Goal: Task Accomplishment & Management: Use online tool/utility

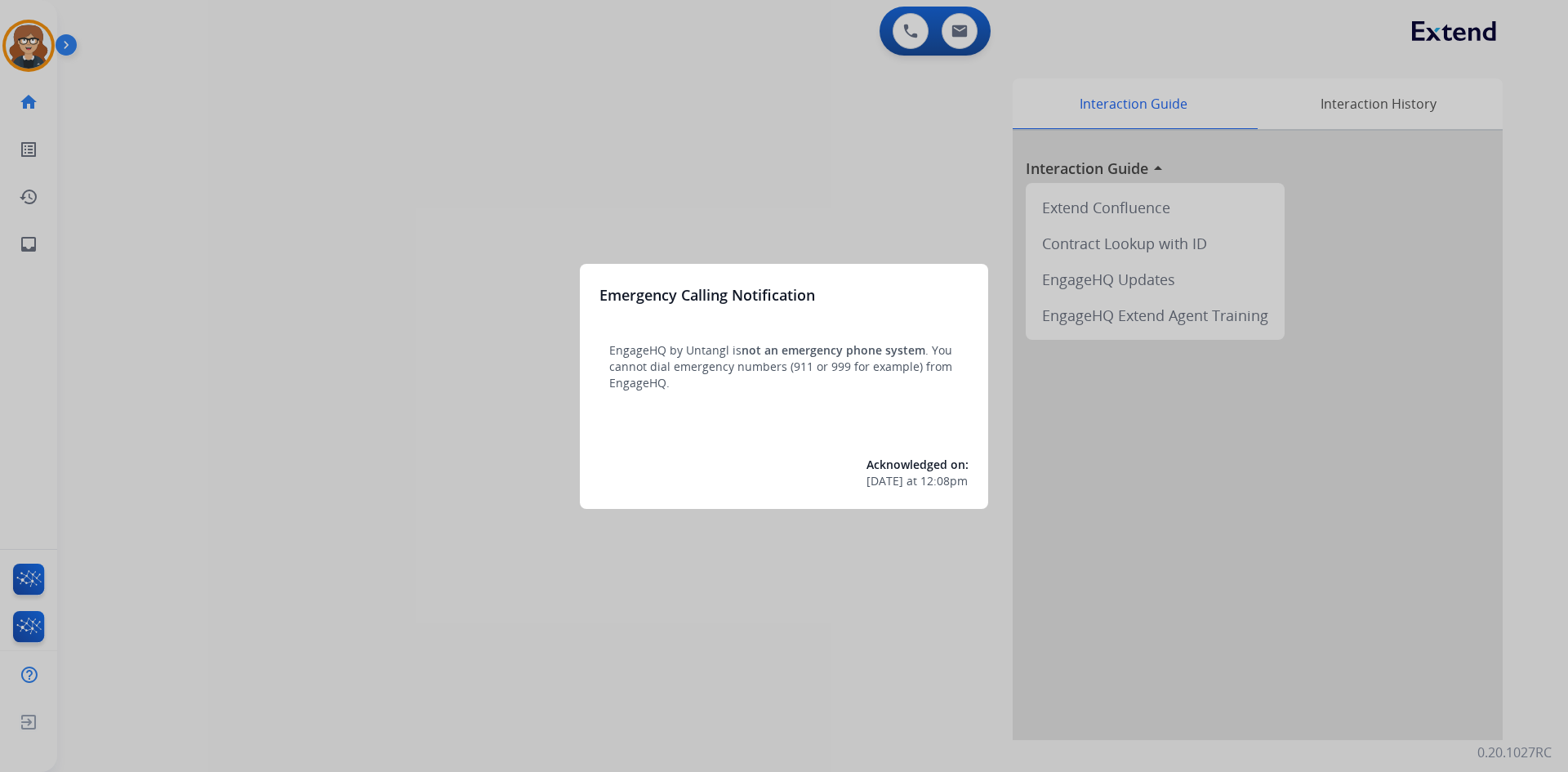
click at [197, 168] on div at bounding box center [784, 386] width 1568 height 772
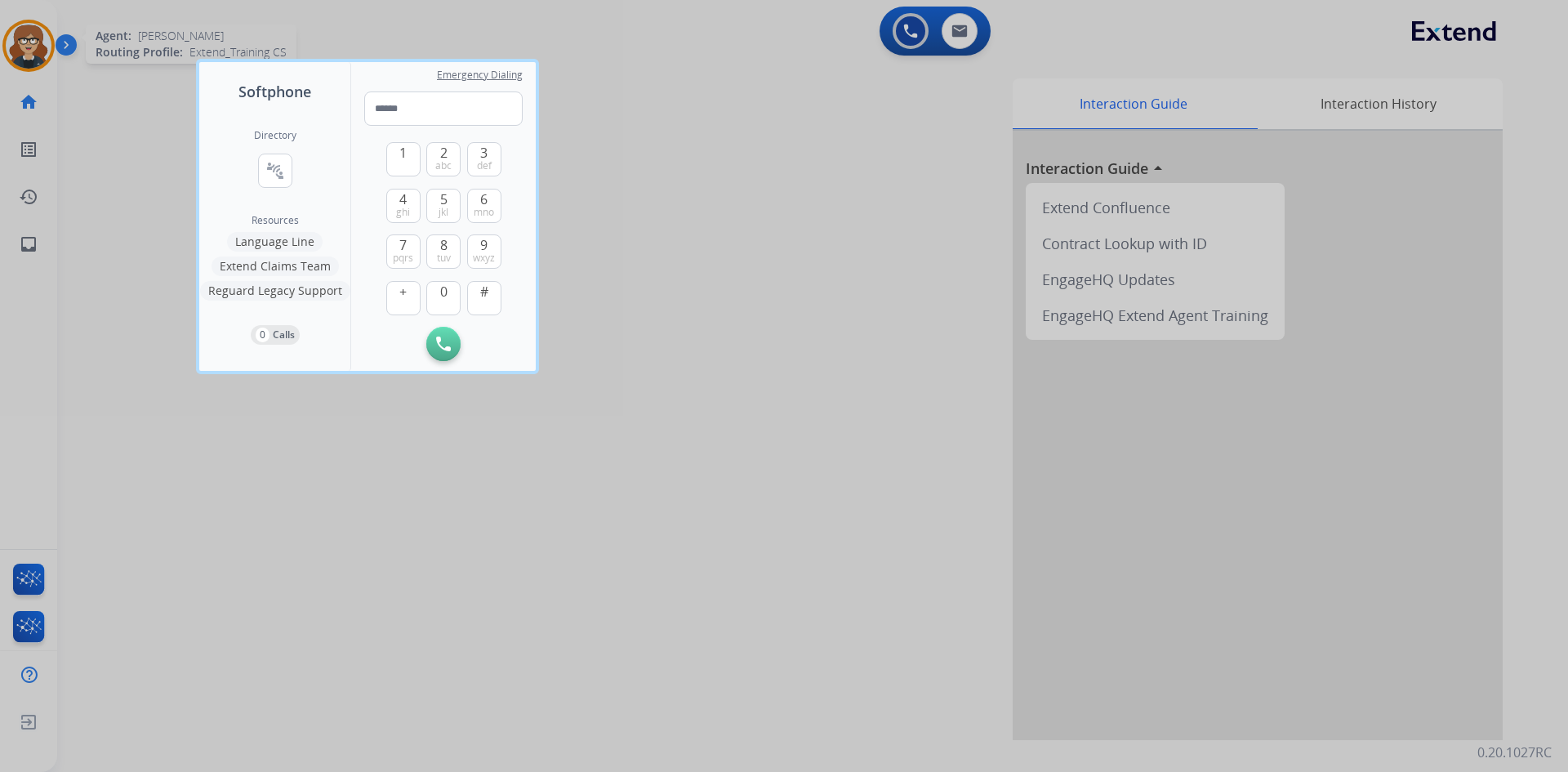
click at [32, 31] on div at bounding box center [784, 386] width 1568 height 772
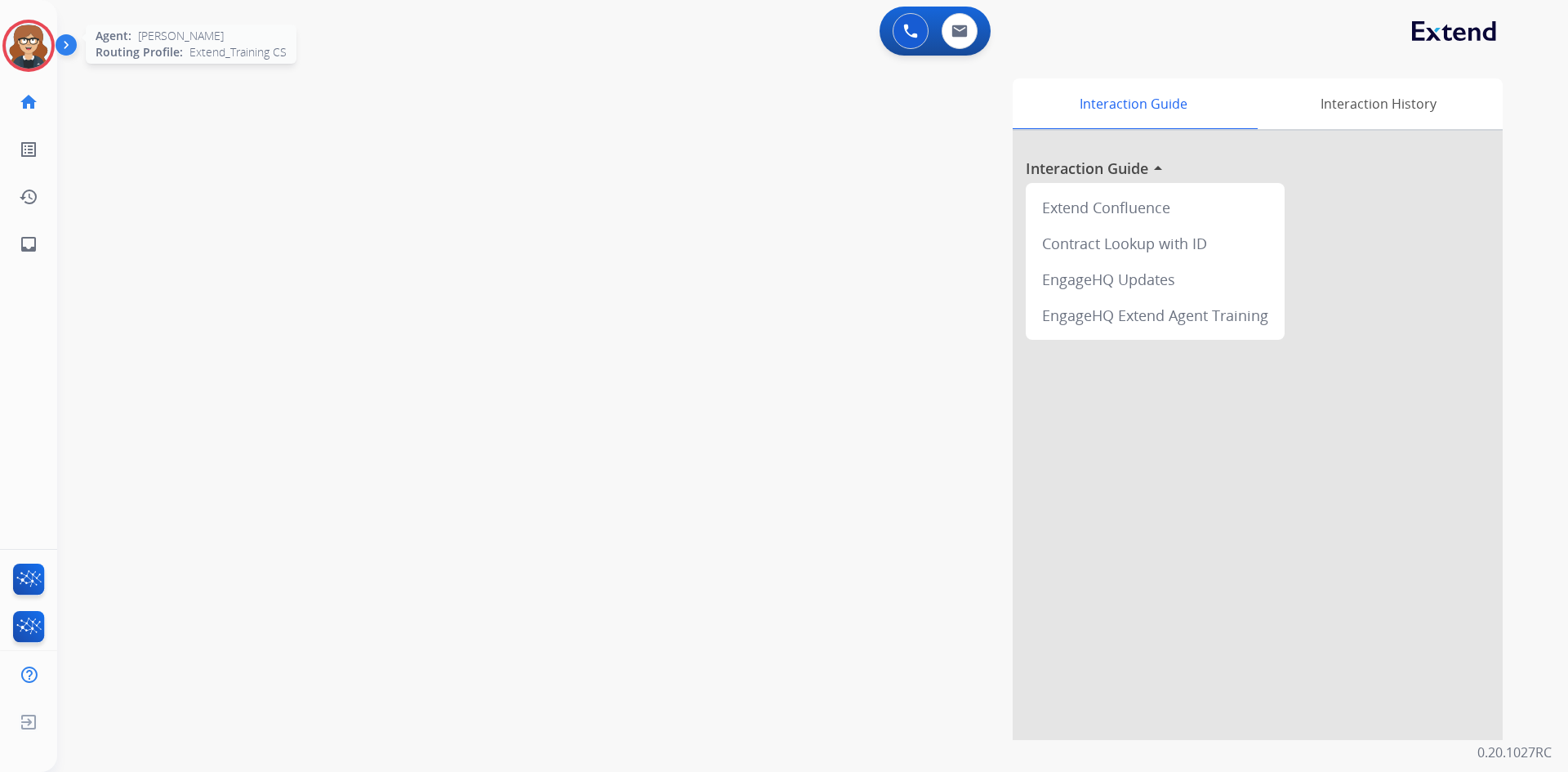
click at [18, 41] on img at bounding box center [28, 46] width 46 height 46
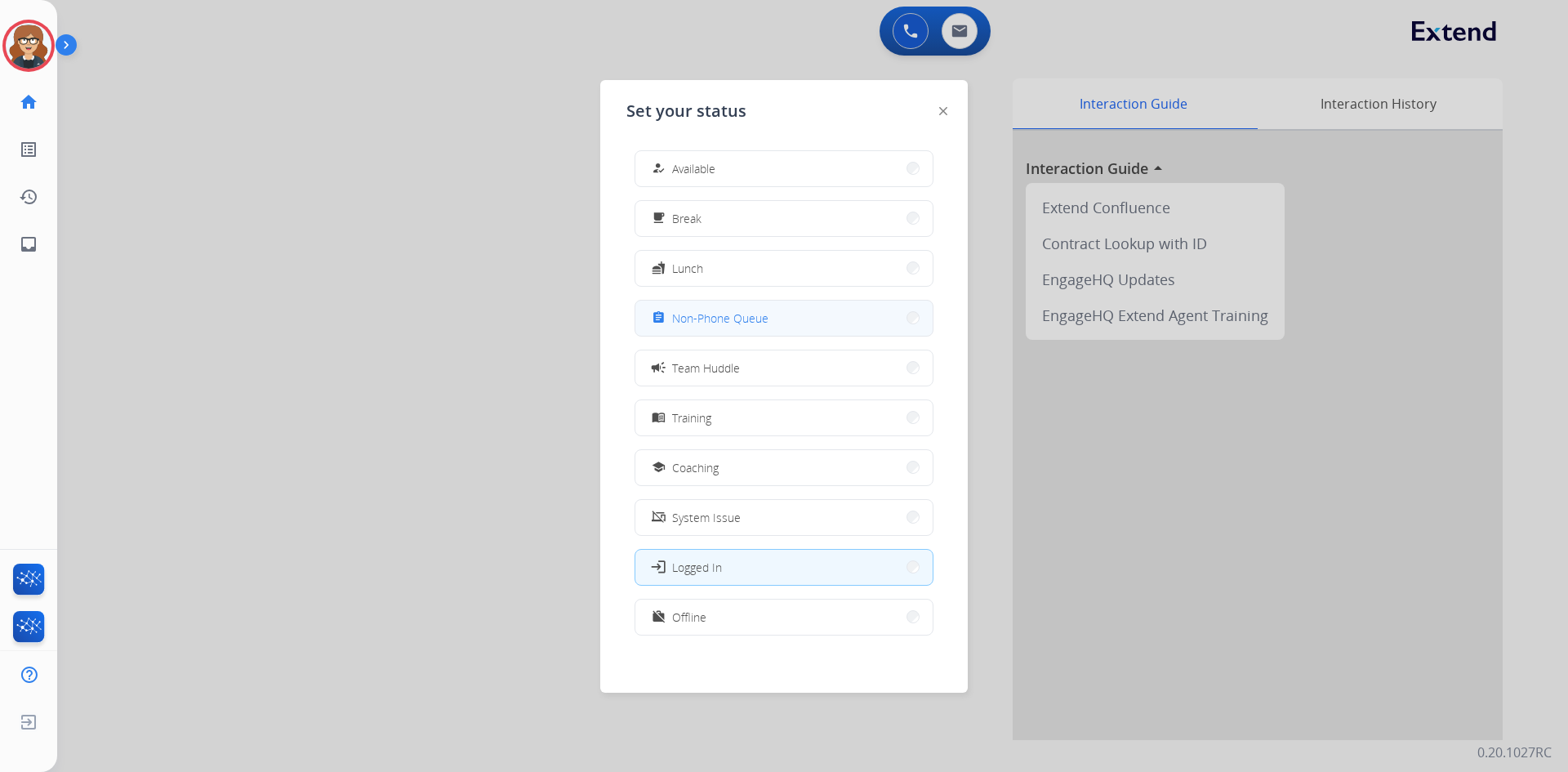
click at [707, 316] on span "Non-Phone Queue" at bounding box center [720, 317] width 97 height 17
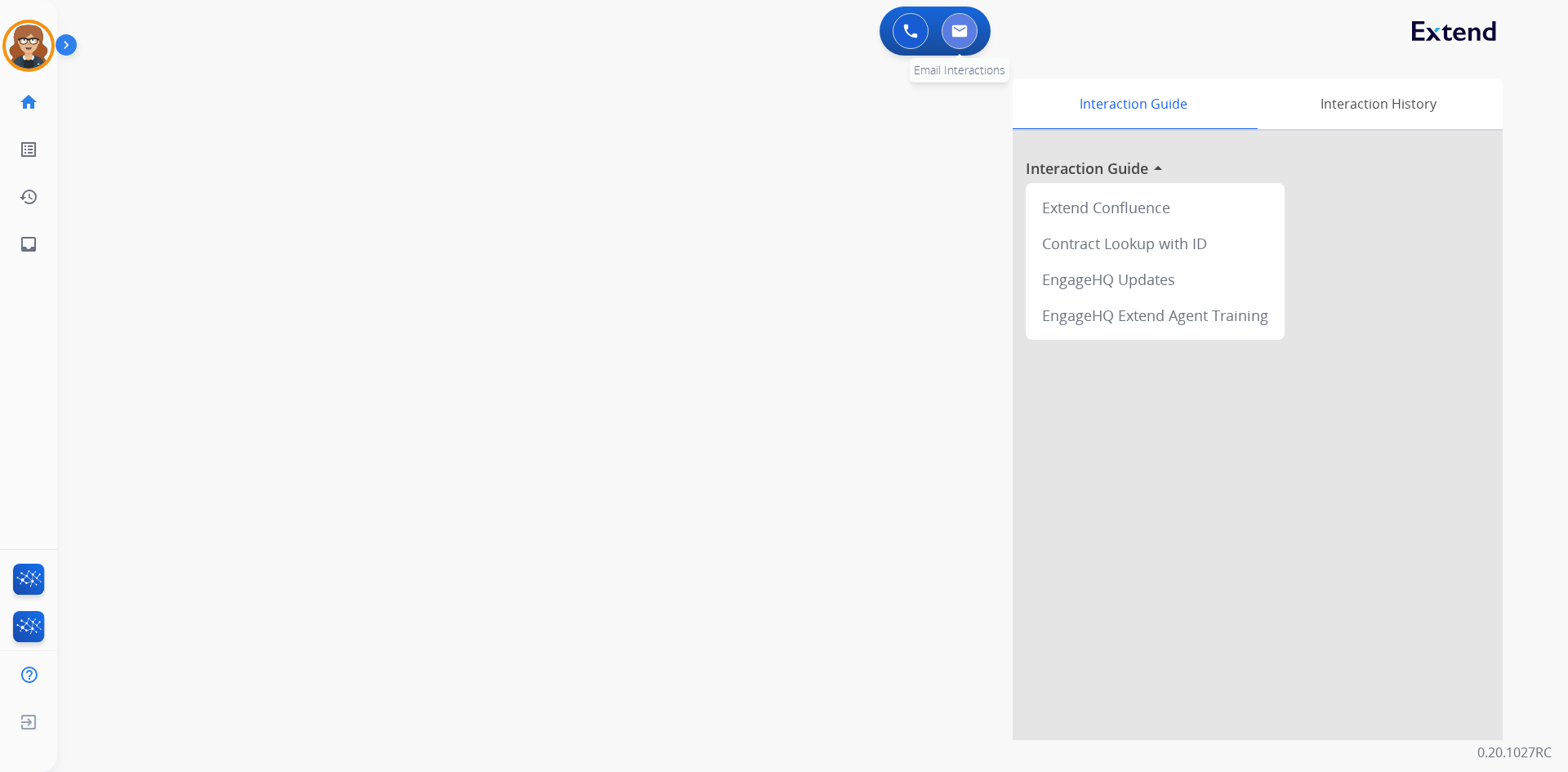
click at [954, 28] on img at bounding box center [959, 31] width 16 height 13
select select "**********"
